Goal: Task Accomplishment & Management: Complete application form

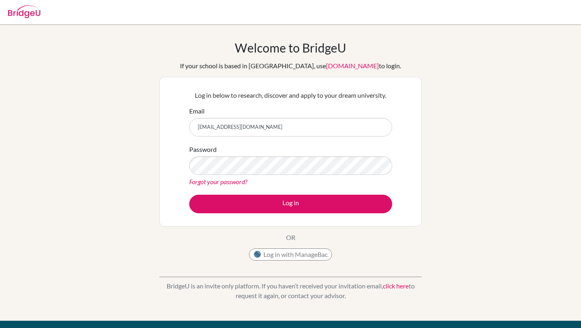
click at [189, 195] on button "Log in" at bounding box center [290, 204] width 203 height 19
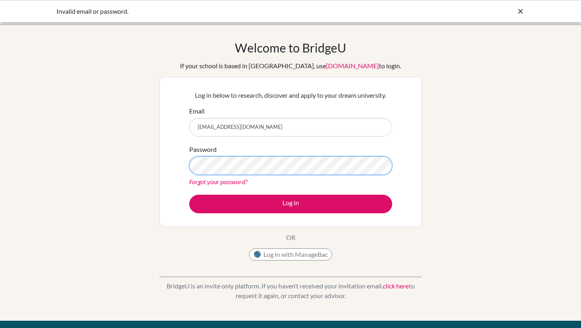
click at [189, 195] on button "Log in" at bounding box center [290, 204] width 203 height 19
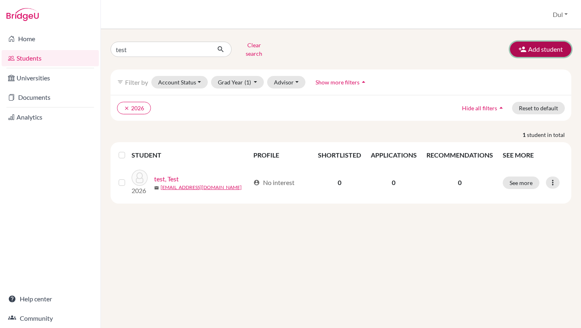
click at [541, 53] on button "Add student" at bounding box center [540, 49] width 61 height 15
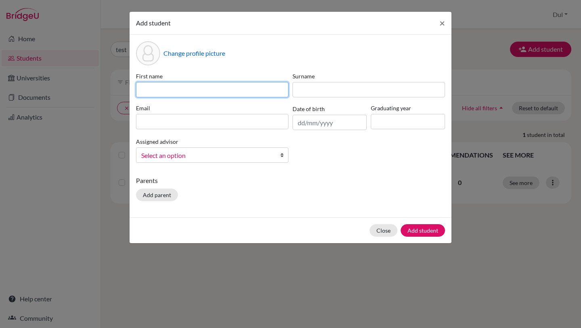
click at [191, 88] on input at bounding box center [212, 89] width 153 height 15
type input "Anduul"
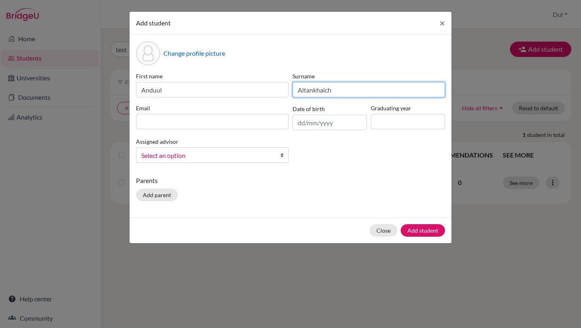
type input "Altankhaich"
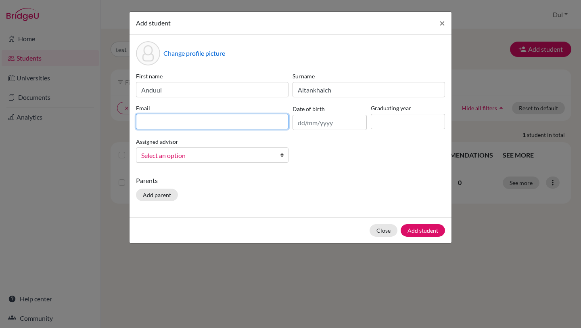
paste input "Anduul Anduul <anduulanduul@gmail.com>"
type input "anduulanduul@gmail.com"
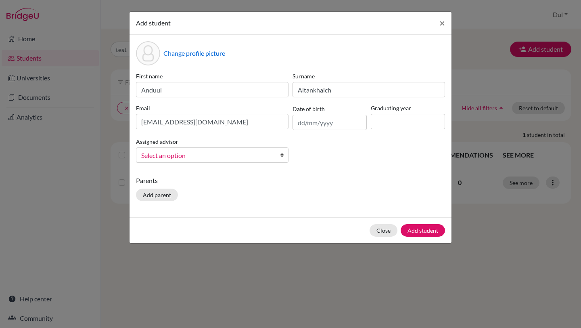
click at [362, 146] on div "First name Anduul Surname Altankhaich Email anduulanduul@gmail.com Date of birt…" at bounding box center [290, 120] width 313 height 97
click at [339, 128] on input "text" at bounding box center [330, 122] width 74 height 15
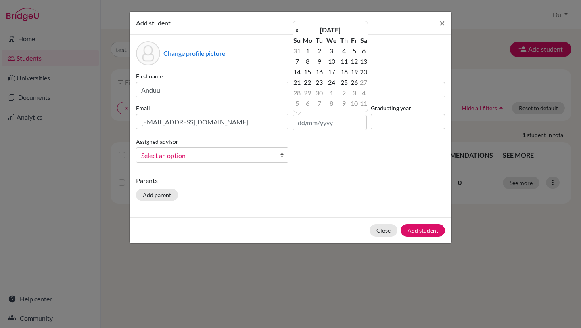
click at [452, 160] on div "Add student × Change profile picture First name Anduul Surname Altankhaich Emai…" at bounding box center [290, 164] width 581 height 328
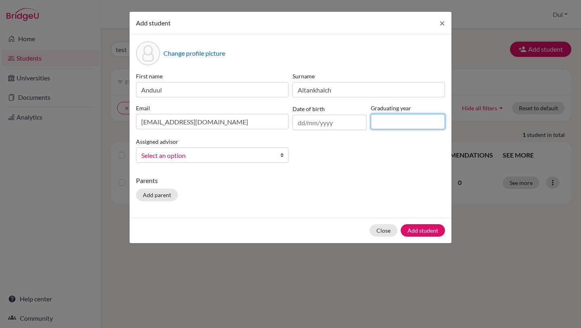
click at [406, 123] on input at bounding box center [408, 121] width 74 height 15
type input "2026"
click at [354, 160] on div "First name Anduul Surname Altankhaich Email anduulanduul@gmail.com Date of birt…" at bounding box center [290, 120] width 313 height 97
click at [440, 20] on span "×" at bounding box center [442, 23] width 6 height 12
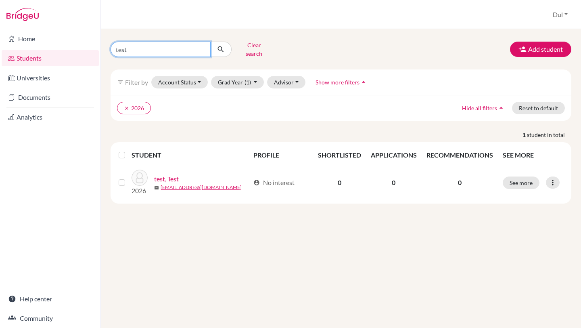
click at [175, 50] on input "test" at bounding box center [161, 49] width 100 height 15
type input "anduul"
click button "submit" at bounding box center [220, 49] width 21 height 15
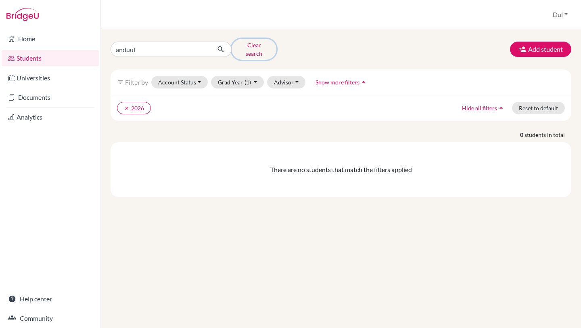
click at [263, 47] on button "Clear search" at bounding box center [254, 49] width 45 height 21
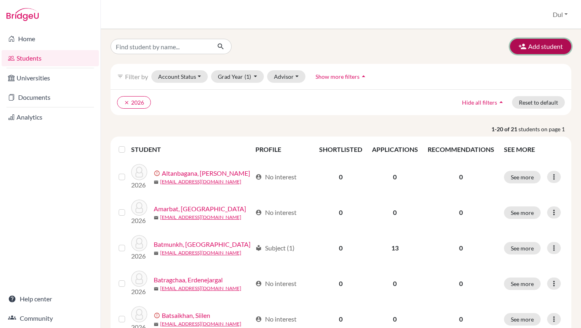
click at [537, 45] on button "Add student" at bounding box center [540, 46] width 61 height 15
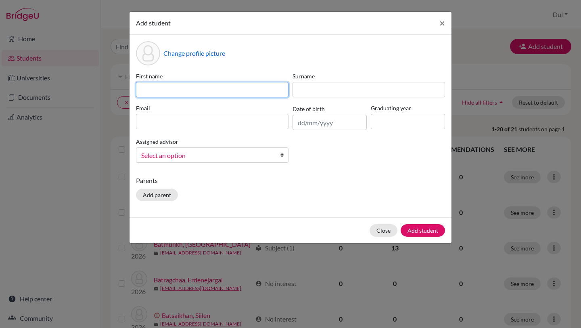
click at [246, 82] on input at bounding box center [212, 89] width 153 height 15
type input "Chinguun"
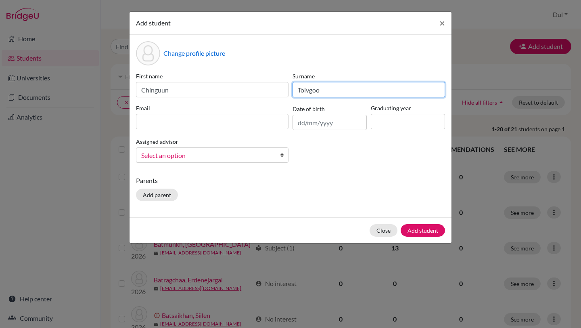
type input "Toivgoo"
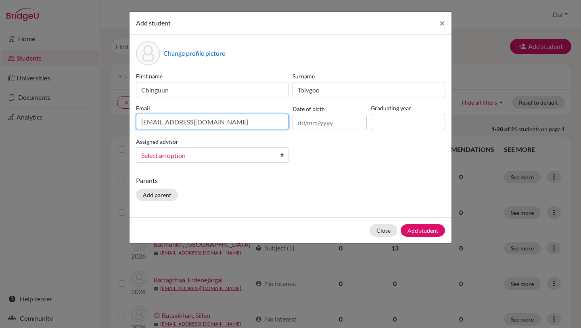
type input "chinguuntoivgoo@gmail.com"
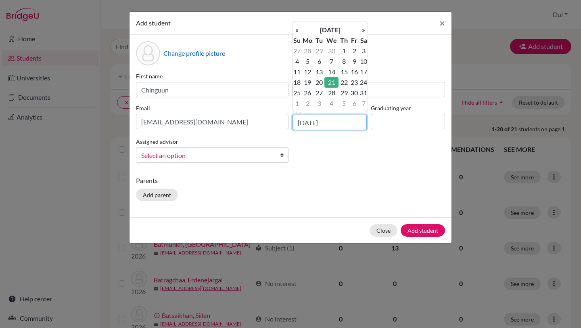
type input "21/05/2008"
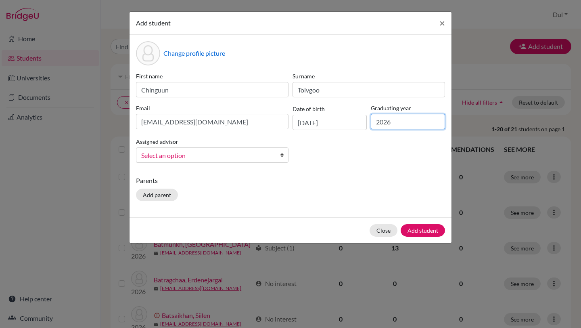
type input "2026"
click at [403, 176] on p "Parents" at bounding box center [290, 181] width 309 height 10
click at [255, 146] on div "Assigned advisor , Enkhbolor , Khulan Gantulga, Dul Gantulga, Dul Lawakele, Lav…" at bounding box center [212, 149] width 157 height 26
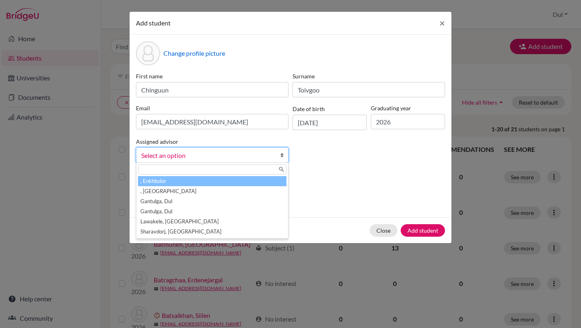
click at [257, 161] on link "Select an option" at bounding box center [212, 154] width 153 height 15
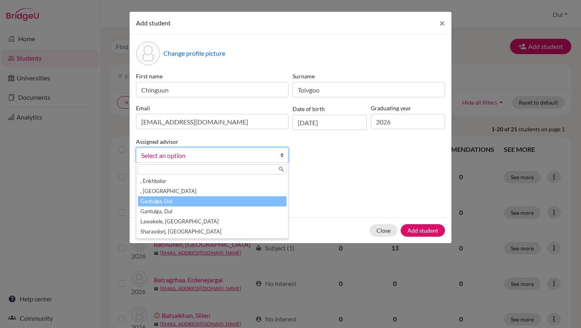
click at [239, 202] on li "Gantulga, Dul" at bounding box center [212, 201] width 149 height 10
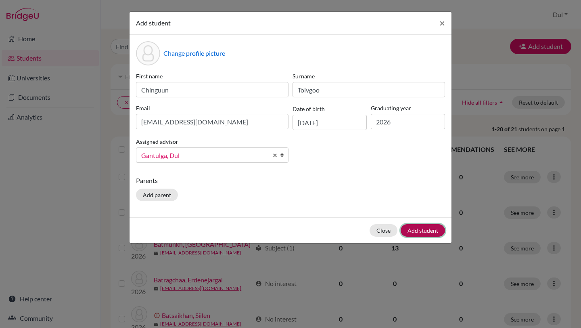
click at [417, 231] on button "Add student" at bounding box center [423, 230] width 44 height 13
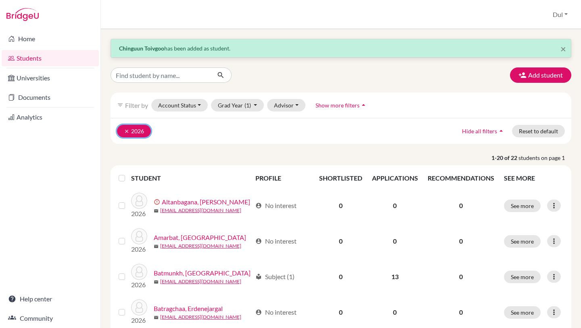
click at [127, 131] on icon "clear" at bounding box center [127, 131] width 6 height 6
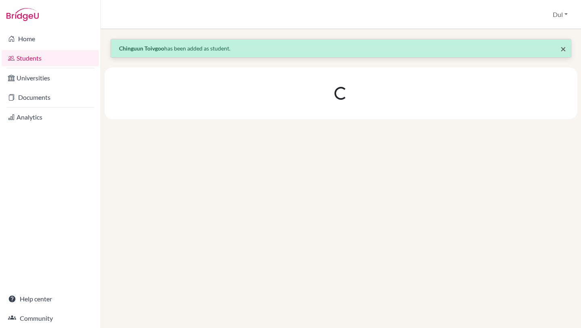
click at [563, 49] on span "×" at bounding box center [564, 49] width 6 height 12
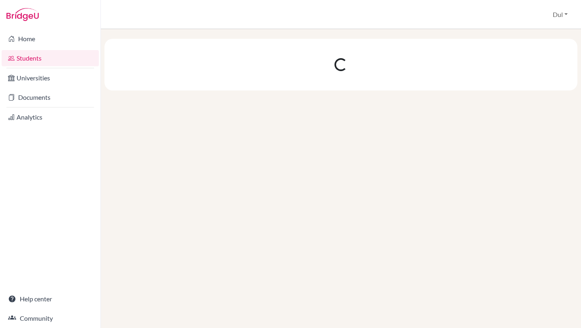
click at [489, 33] on div at bounding box center [341, 178] width 480 height 299
click at [567, 15] on button "Dul" at bounding box center [560, 14] width 22 height 15
click at [535, 47] on link "School Settings" at bounding box center [541, 46] width 64 height 13
